Goal: Navigation & Orientation: Find specific page/section

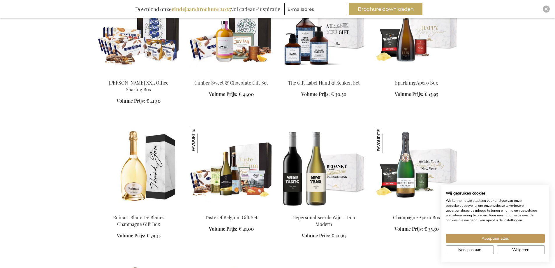
scroll to position [903, 0]
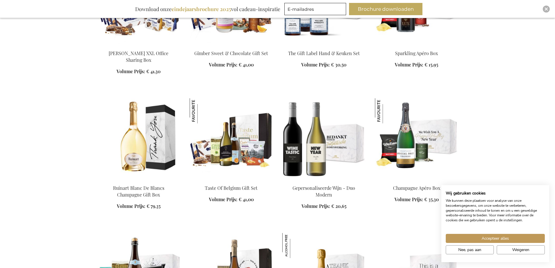
scroll to position [932, 0]
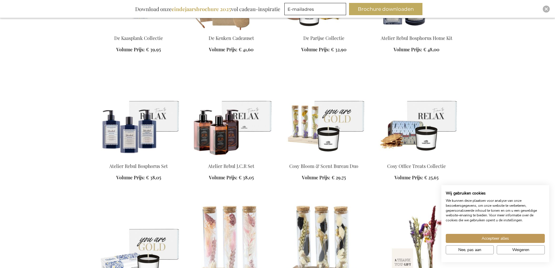
scroll to position [1748, 0]
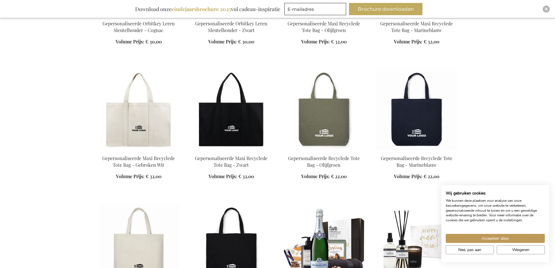
scroll to position [3524, 0]
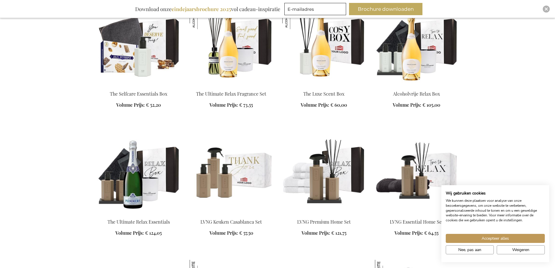
scroll to position [3845, 0]
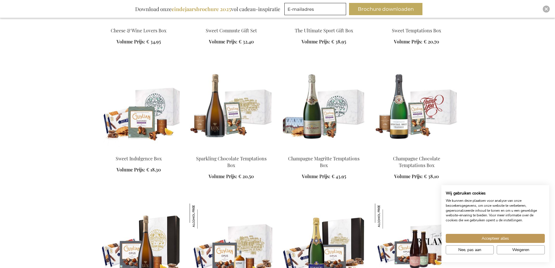
scroll to position [5388, 0]
